Goal: Download file/media

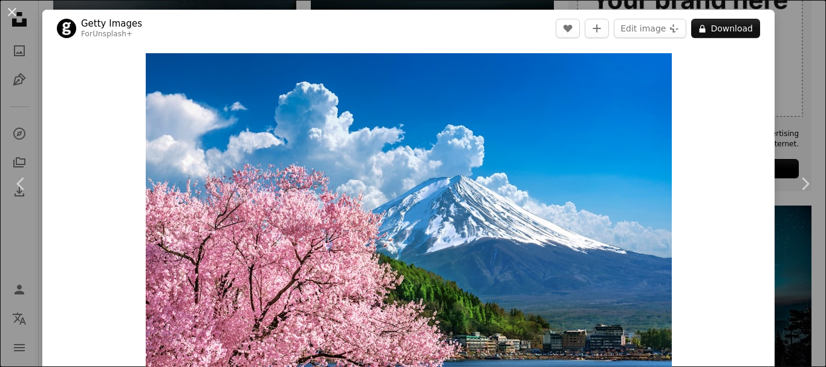
scroll to position [428, 0]
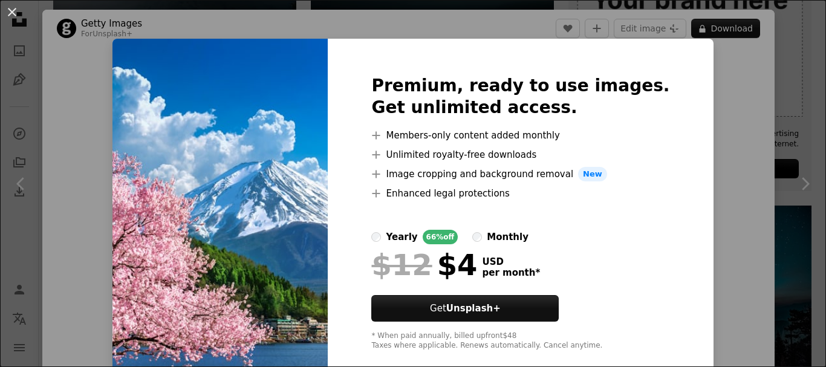
click at [286, 232] on img at bounding box center [219, 213] width 215 height 348
click at [13, 11] on button "An X shape" at bounding box center [12, 12] width 15 height 15
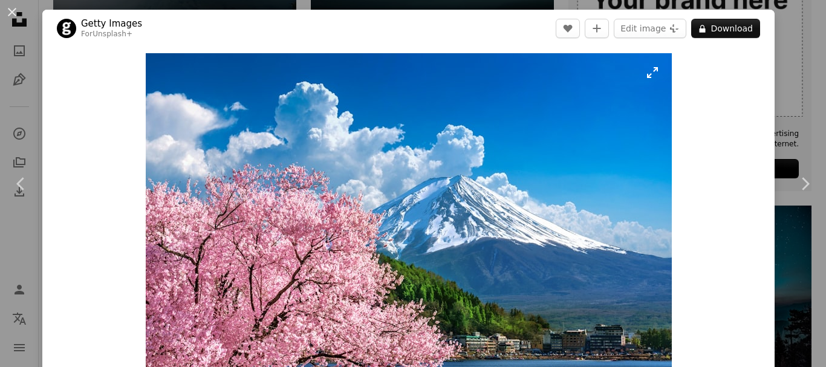
click at [325, 198] on img "Zoom in on this image" at bounding box center [409, 228] width 526 height 351
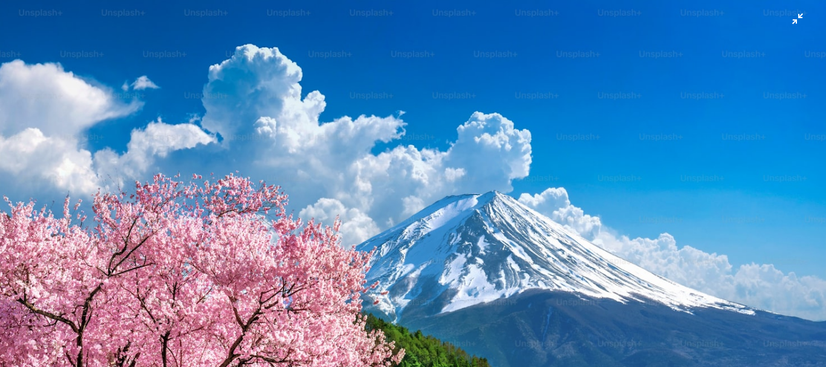
scroll to position [86, 0]
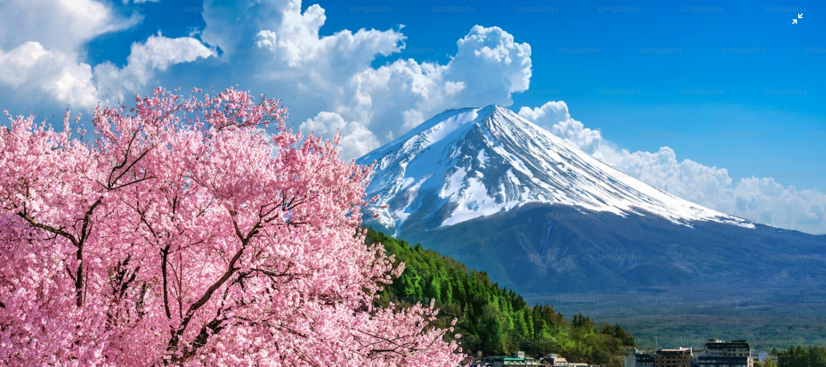
click at [674, 159] on img "Zoom out on this image" at bounding box center [412, 189] width 827 height 552
click at [674, 159] on div "Zoom in Zoom out" at bounding box center [408, 228] width 732 height 363
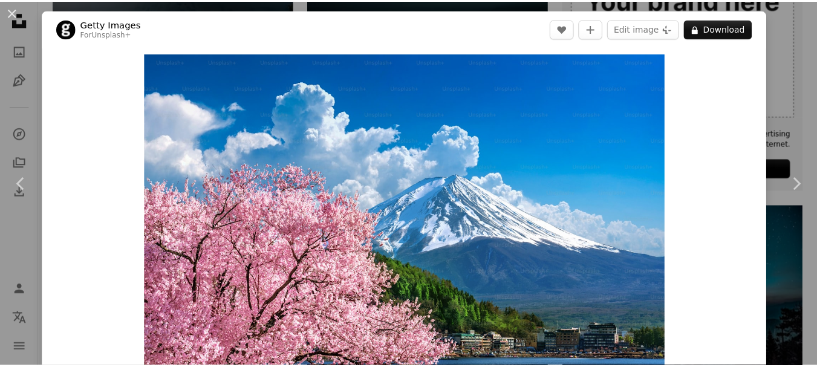
scroll to position [37, 0]
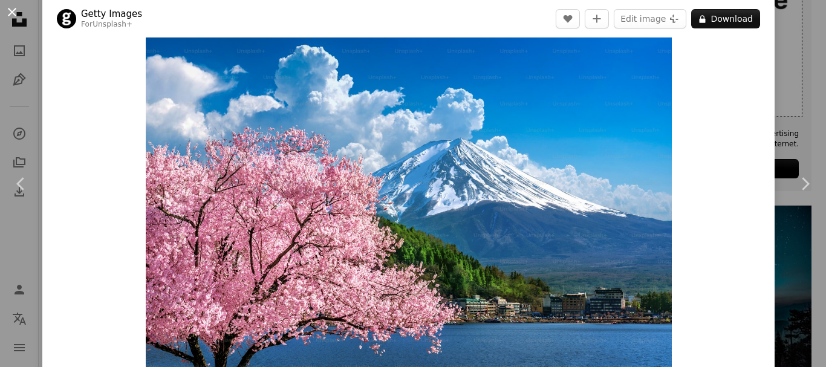
click at [8, 10] on button "An X shape" at bounding box center [12, 12] width 15 height 15
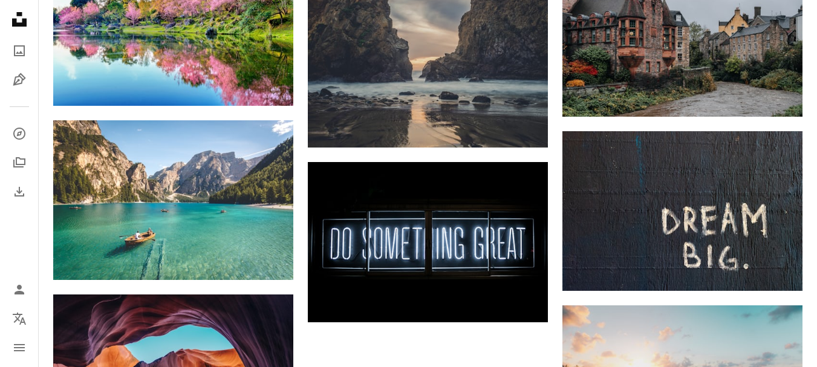
scroll to position [1075, 0]
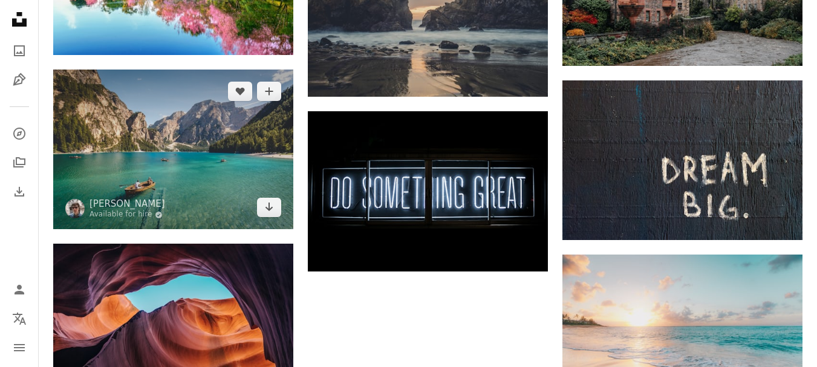
click at [264, 158] on img at bounding box center [173, 150] width 240 height 160
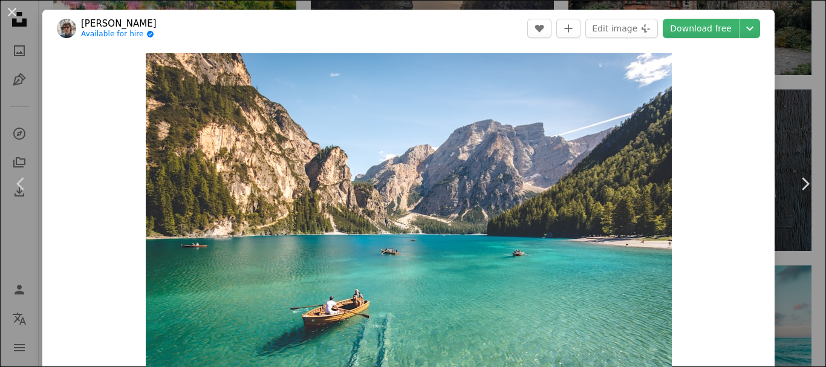
click at [797, 255] on div "An X shape Chevron left Chevron right [PERSON_NAME] Available for hire A checkm…" at bounding box center [413, 183] width 826 height 367
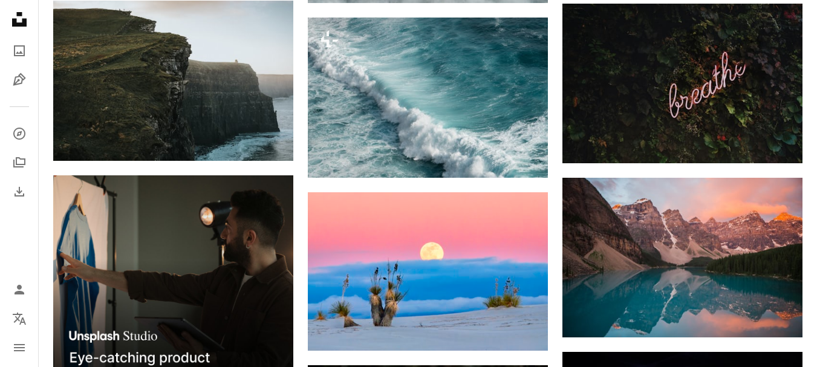
scroll to position [1860, 0]
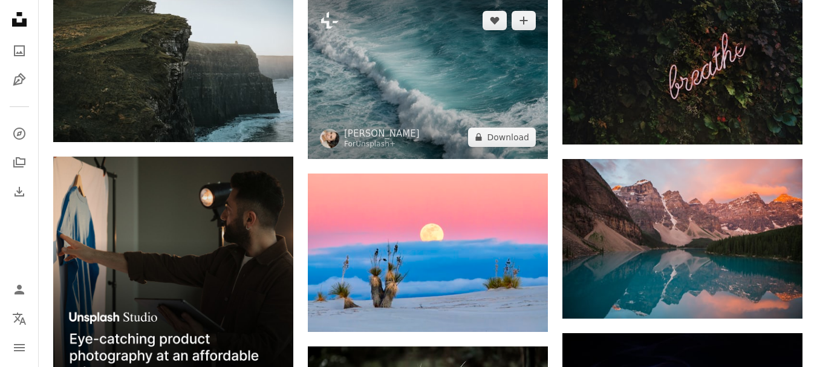
click at [507, 100] on img at bounding box center [428, 79] width 240 height 160
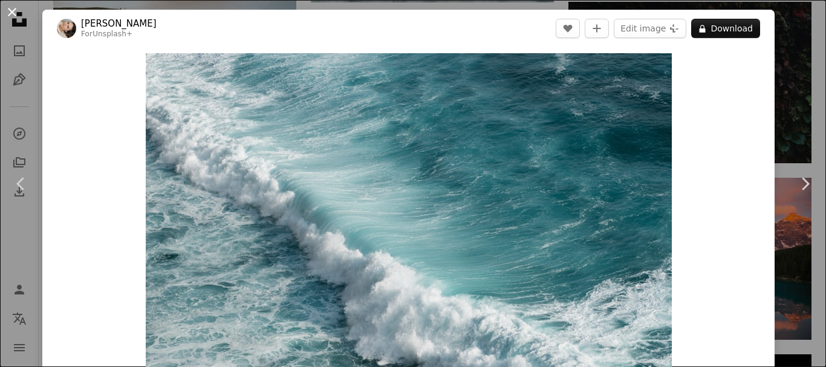
click at [6, 6] on button "An X shape" at bounding box center [12, 12] width 15 height 15
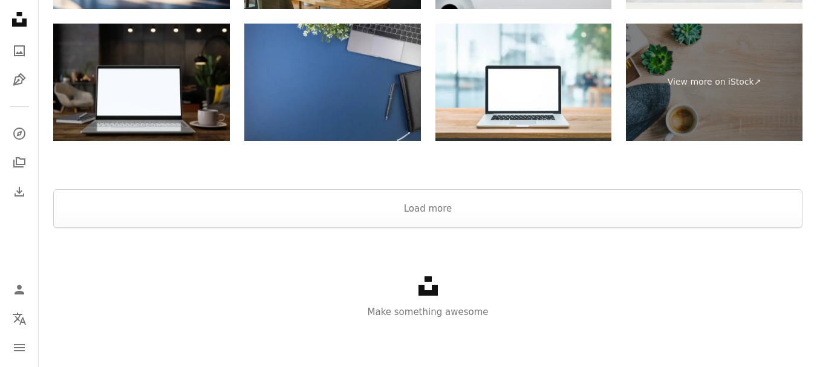
scroll to position [527, 0]
